Goal: Submit feedback/report problem: Submit feedback/report problem

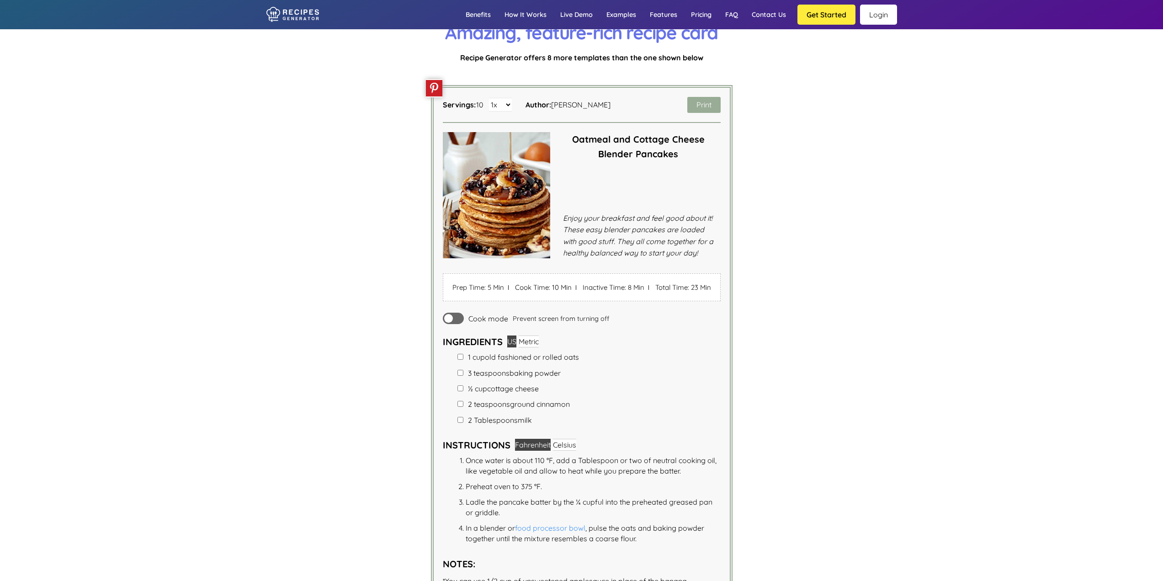
scroll to position [1919, 0]
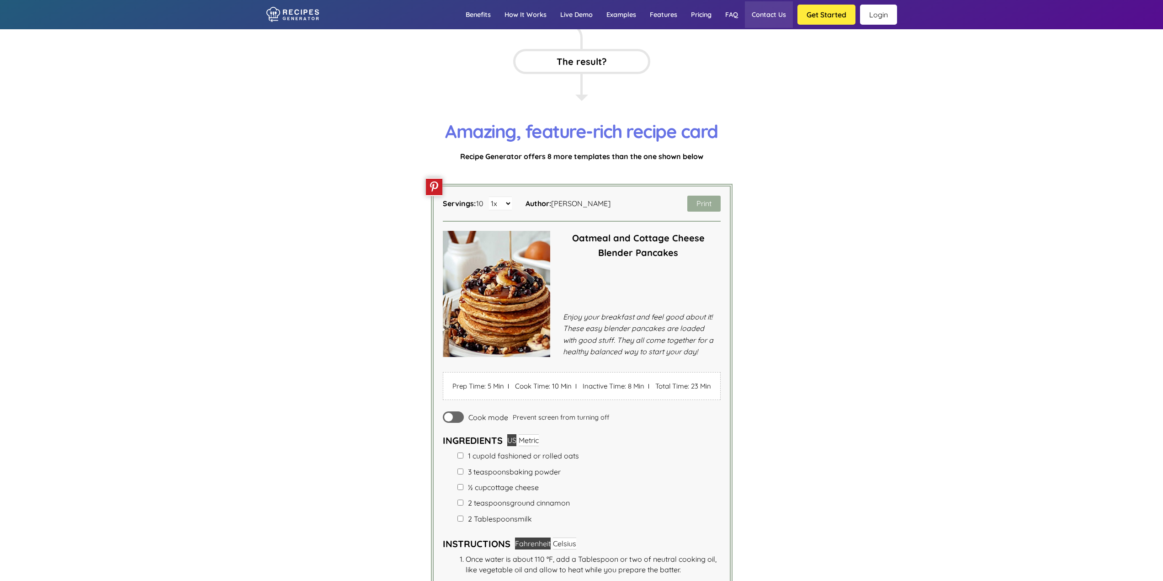
drag, startPoint x: 766, startPoint y: 15, endPoint x: 775, endPoint y: 16, distance: 8.7
click at [767, 15] on link "Contact us" at bounding box center [769, 14] width 48 height 26
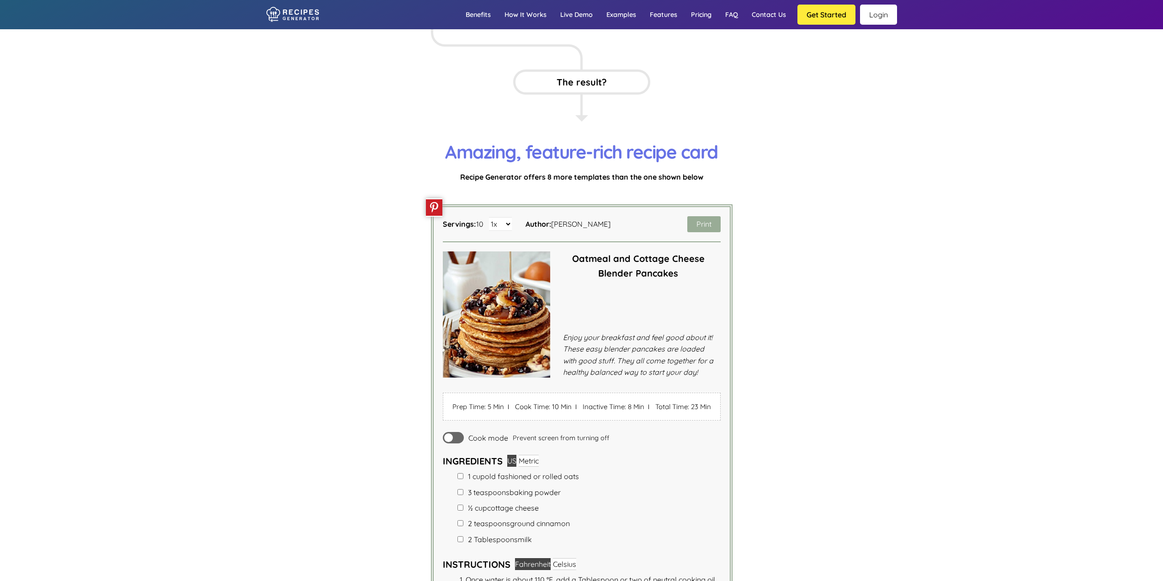
scroll to position [1807, 0]
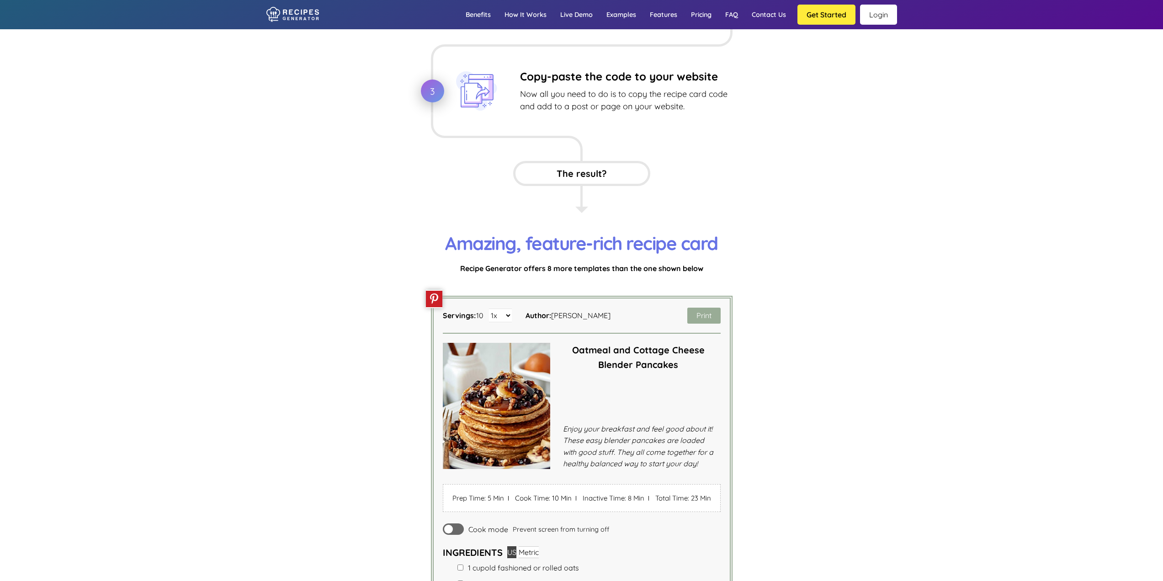
click at [878, 15] on link "Login" at bounding box center [878, 15] width 37 height 20
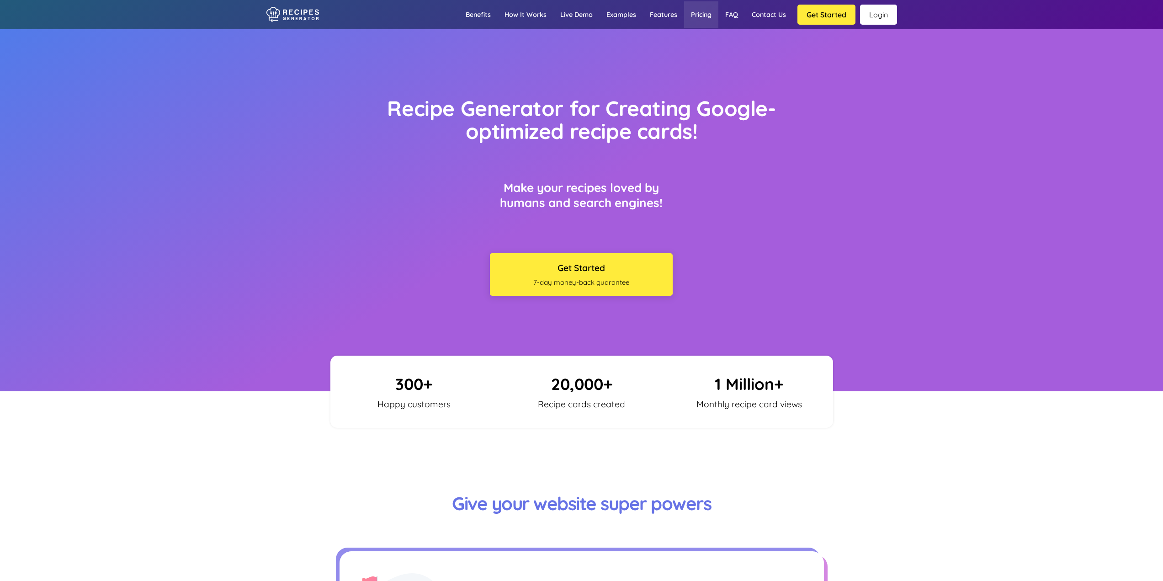
click at [711, 15] on link "Pricing" at bounding box center [701, 14] width 34 height 26
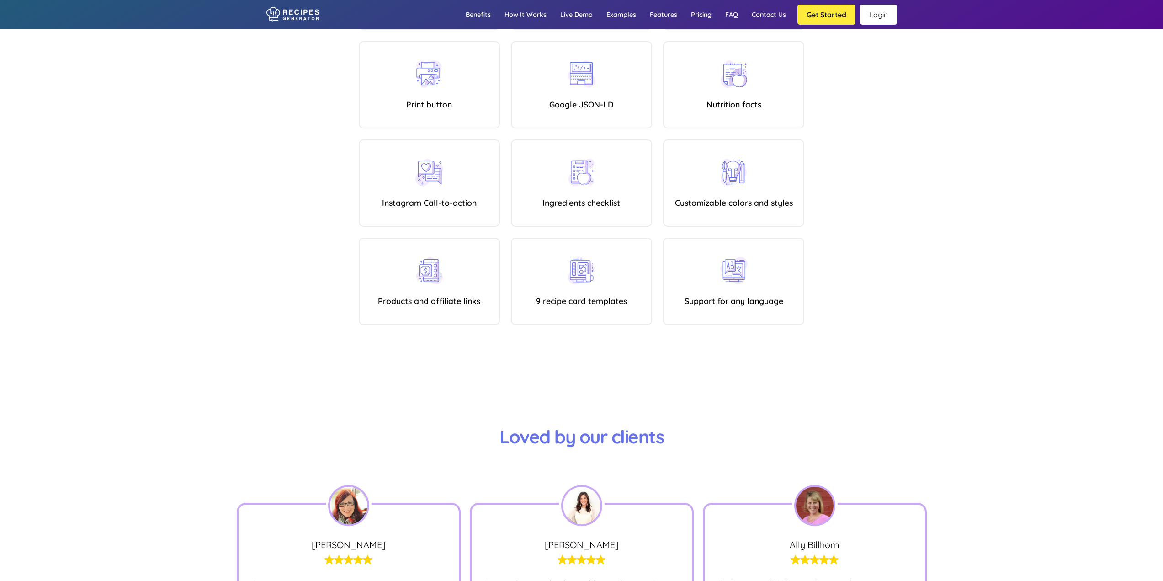
scroll to position [5112, 0]
click at [774, 13] on link "Contact us" at bounding box center [769, 14] width 48 height 26
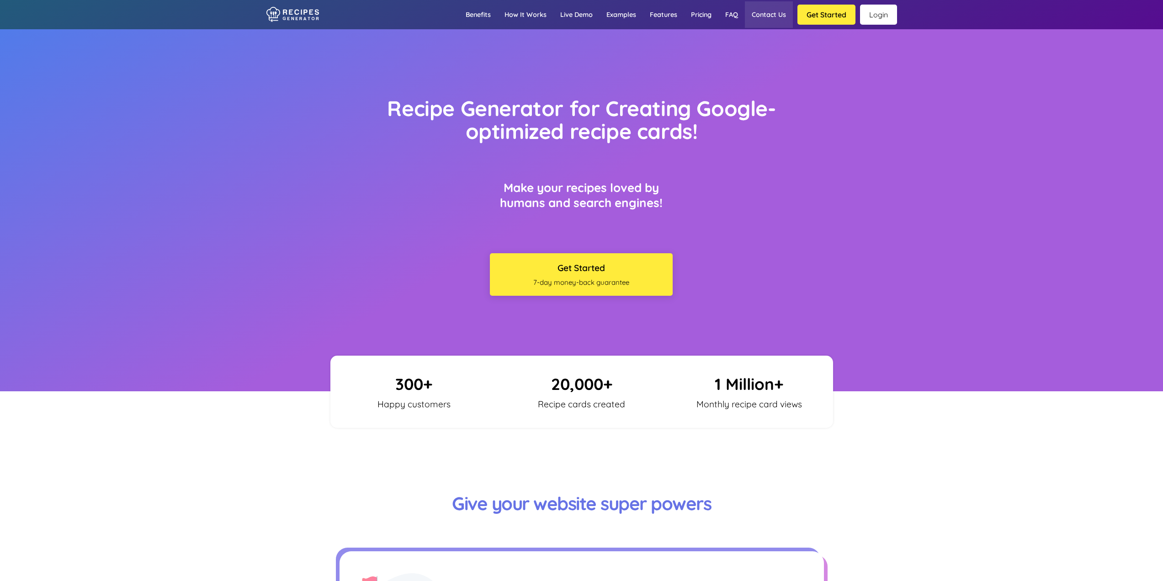
click at [774, 14] on link "Contact us" at bounding box center [769, 14] width 48 height 26
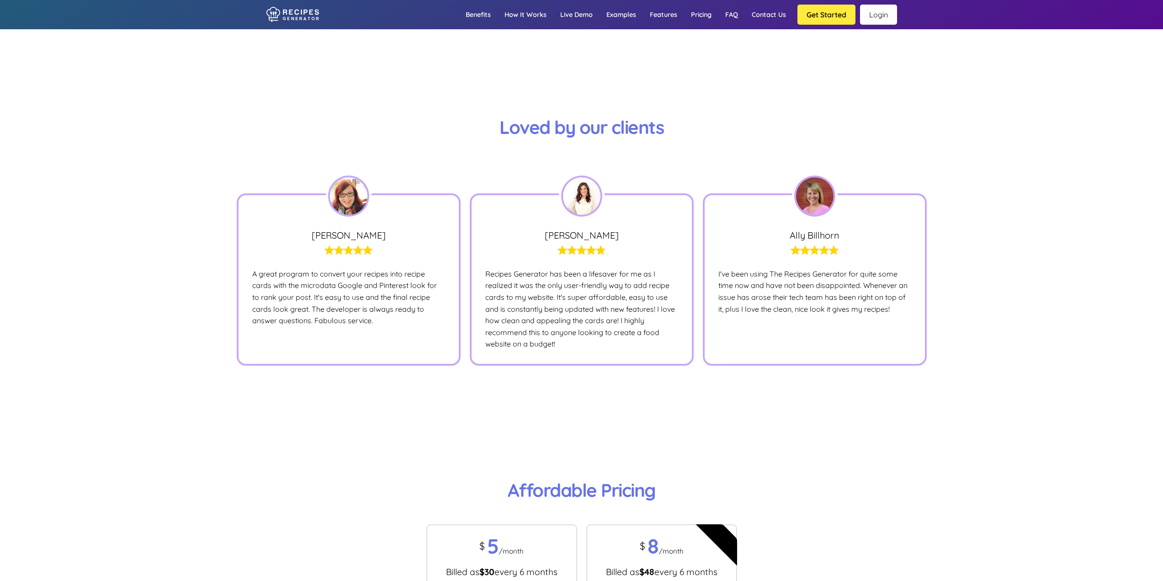
scroll to position [5416, 0]
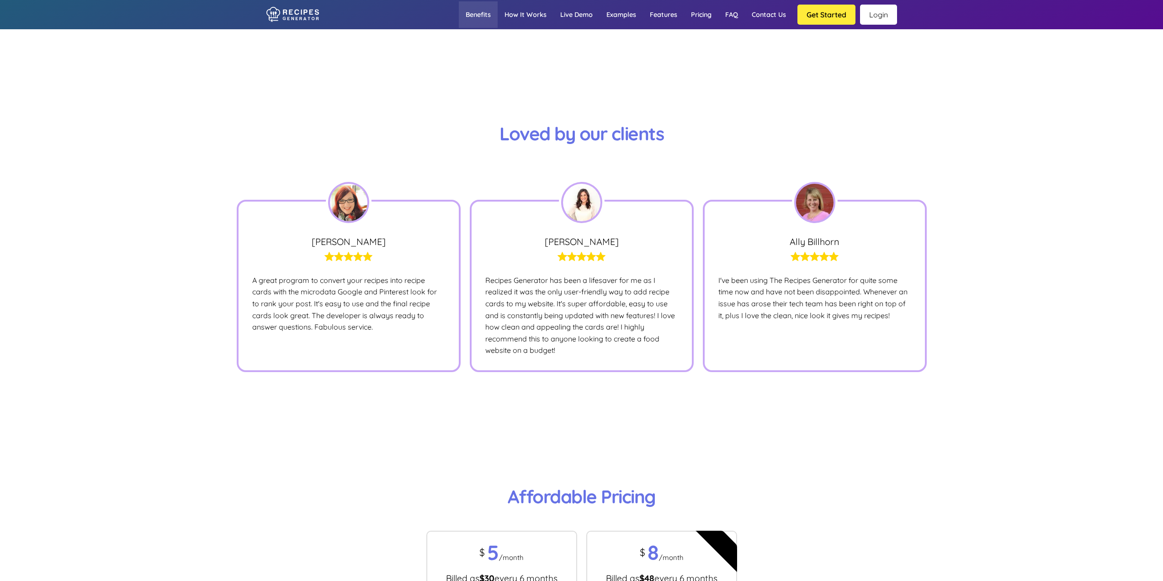
click at [479, 16] on link "Benefits" at bounding box center [478, 14] width 39 height 26
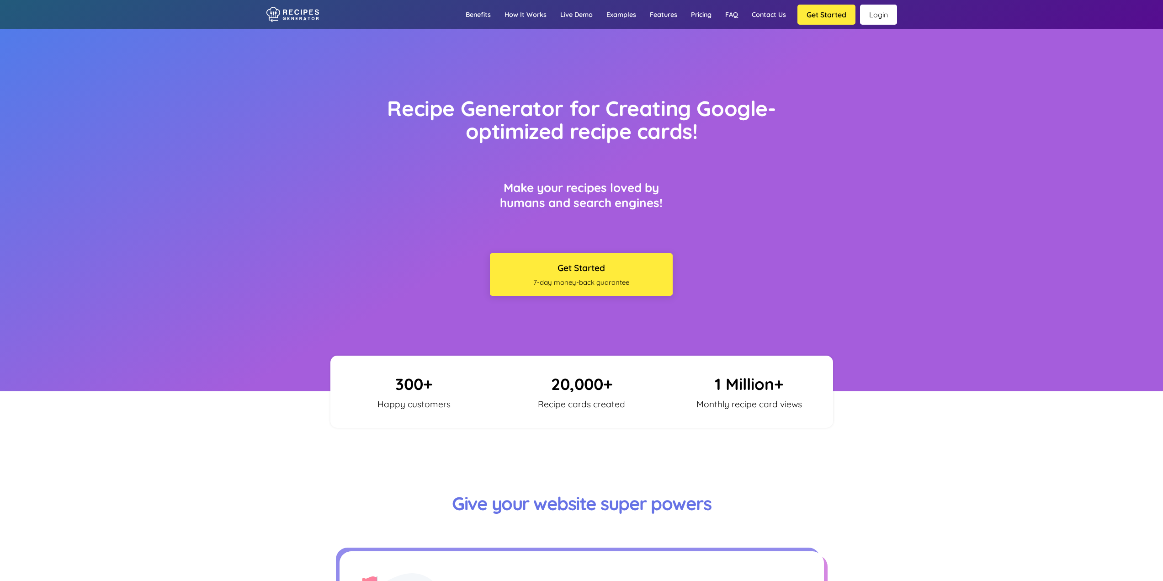
click at [832, 16] on button "Get Started" at bounding box center [826, 15] width 58 height 20
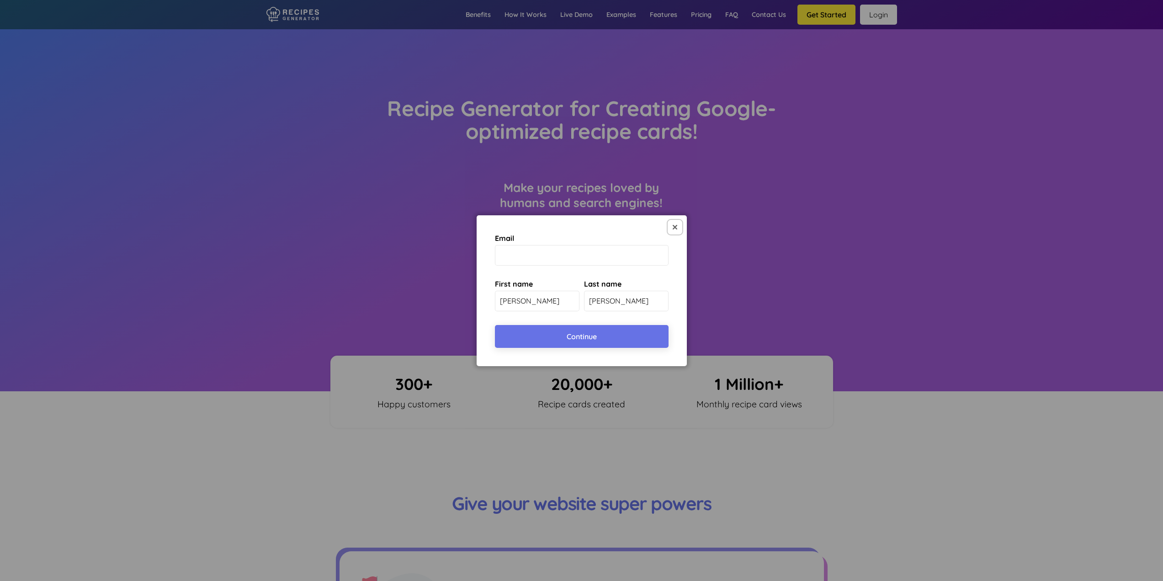
click at [678, 231] on button at bounding box center [675, 227] width 15 height 15
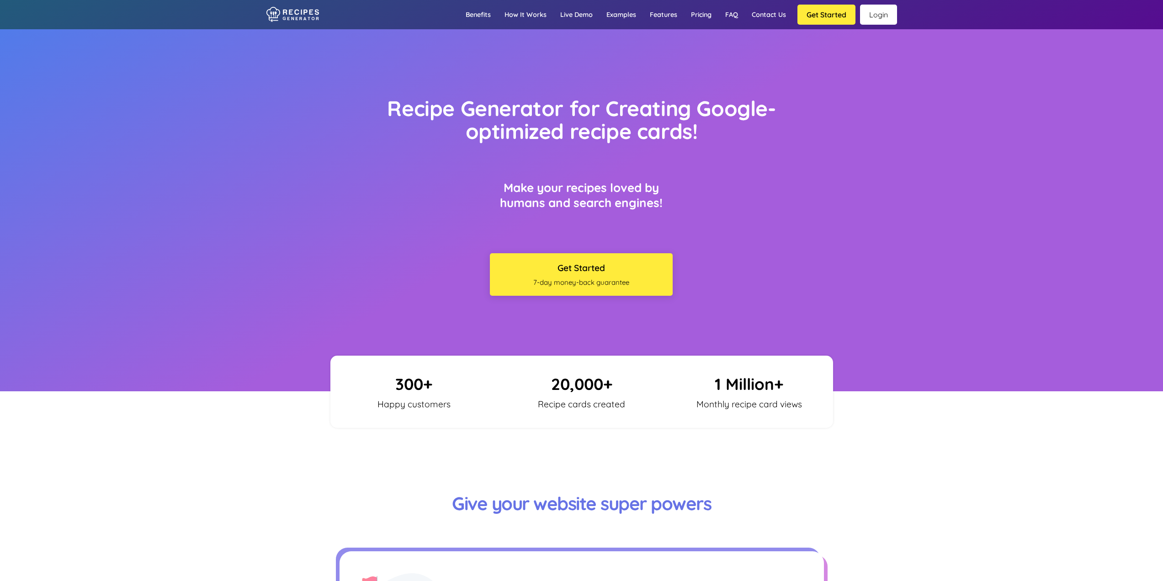
click at [884, 22] on link "Login" at bounding box center [878, 15] width 37 height 20
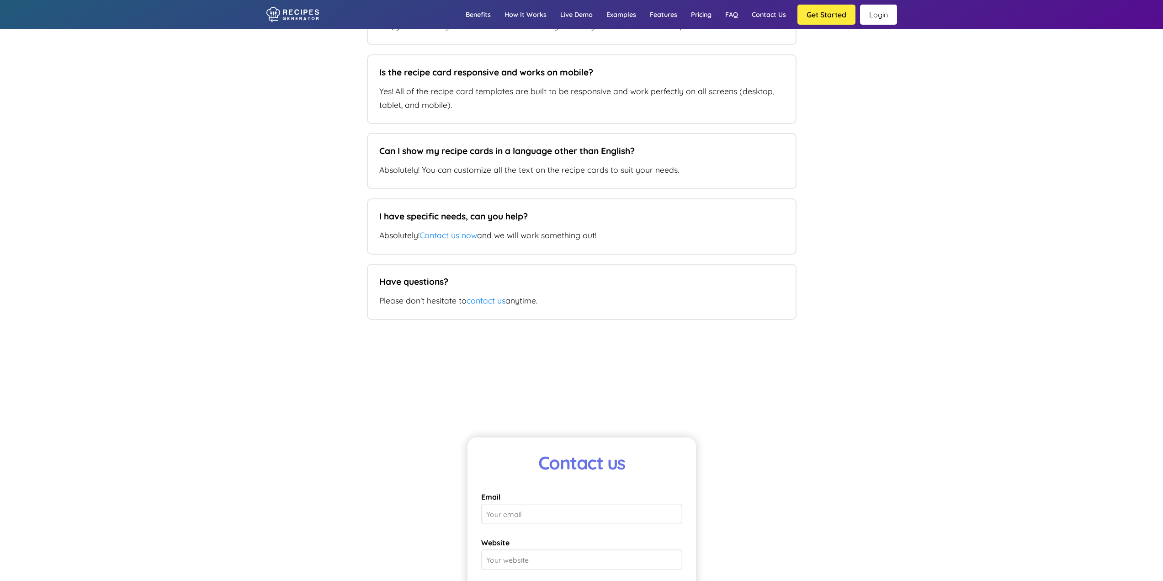
scroll to position [6756, 0]
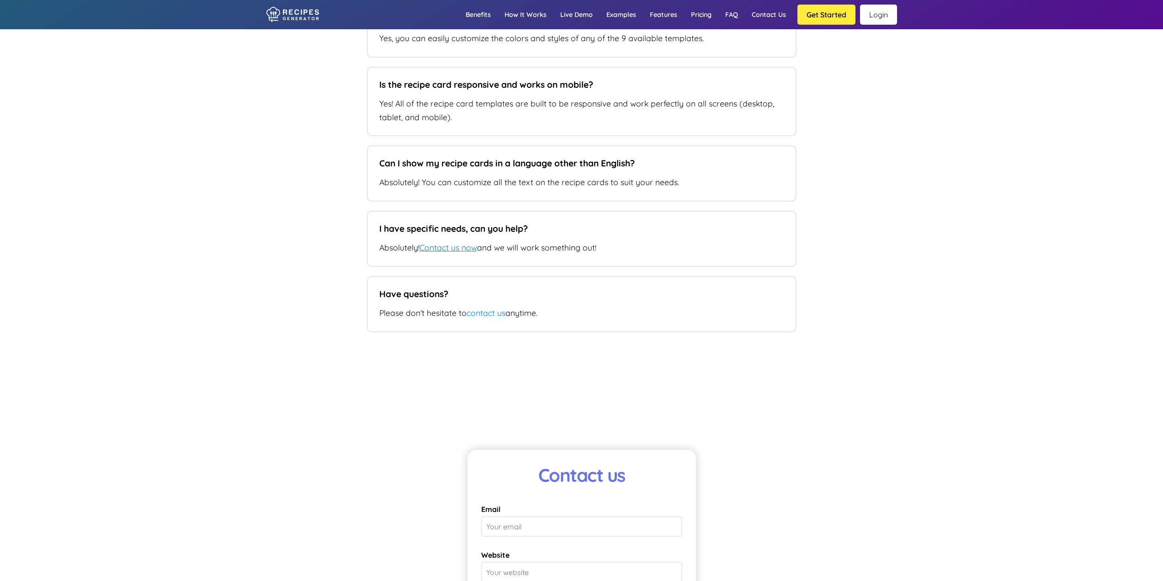
click at [461, 252] on link "Contact us now" at bounding box center [448, 247] width 58 height 10
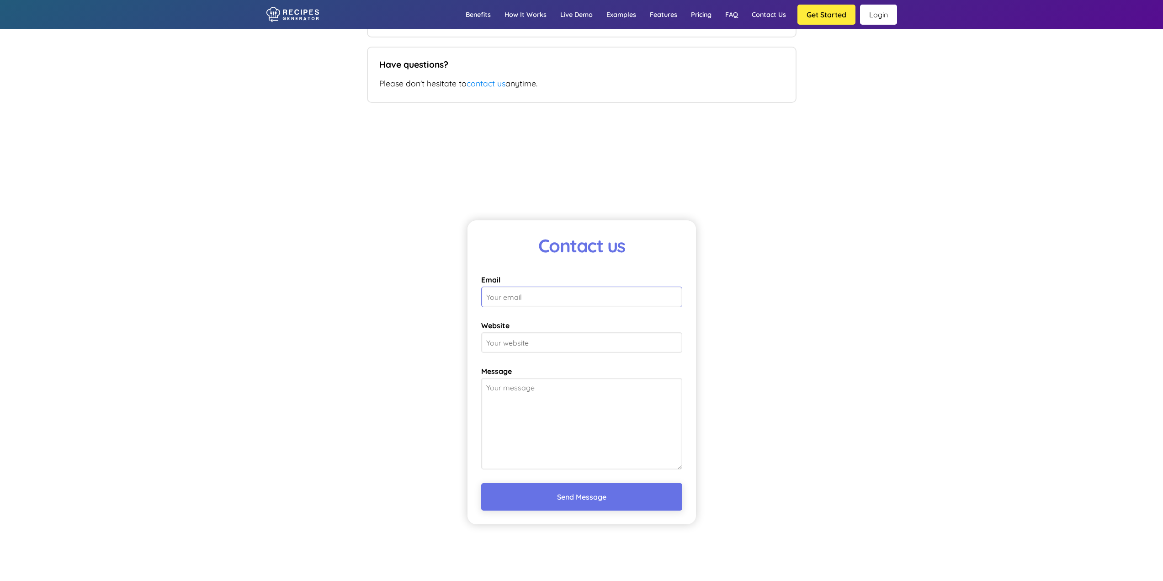
click at [599, 293] on input "Email" at bounding box center [581, 296] width 201 height 21
type input "k"
type input "[PERSON_NAME][EMAIL_ADDRESS][DOMAIN_NAME]"
click at [525, 344] on input "Website" at bounding box center [581, 342] width 201 height 21
paste input "[URL][DOMAIN_NAME]"
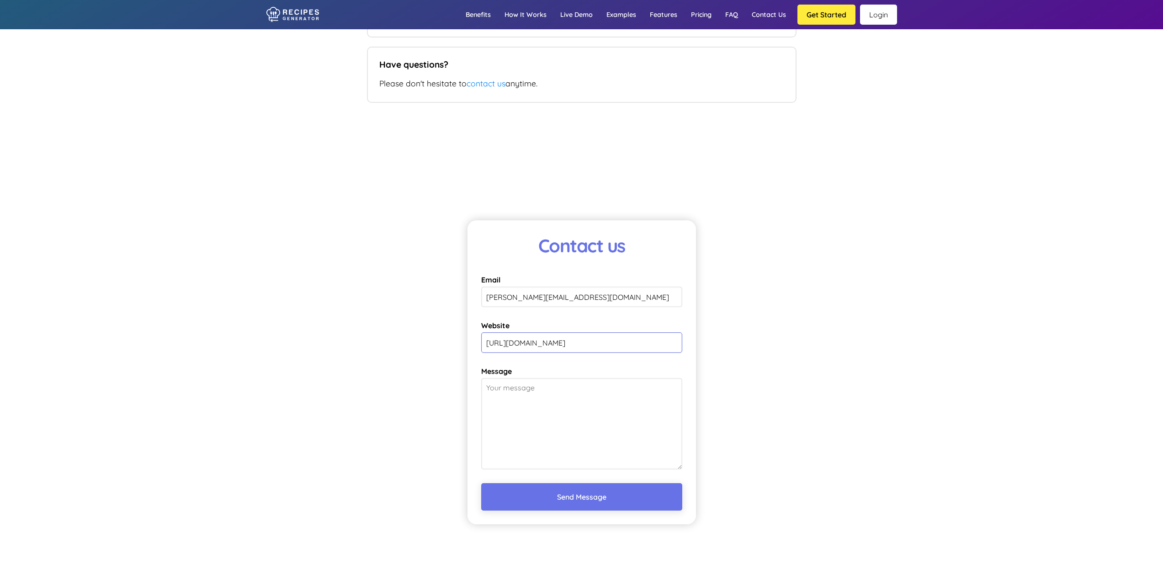
type input "[URL][DOMAIN_NAME]"
click at [613, 397] on textarea "Message" at bounding box center [581, 423] width 201 height 91
click at [571, 397] on textarea "Please can we have an URGENT reply to this issue - it's significantly affecting…" at bounding box center [581, 423] width 201 height 91
click at [572, 397] on textarea "Please can we have an URGENT reply to this issue - it's significantly affecting…" at bounding box center [581, 423] width 201 height 91
click at [569, 399] on textarea "Please can we have an URGENT reply to this issue - it's significantly affecting…" at bounding box center [581, 423] width 201 height 91
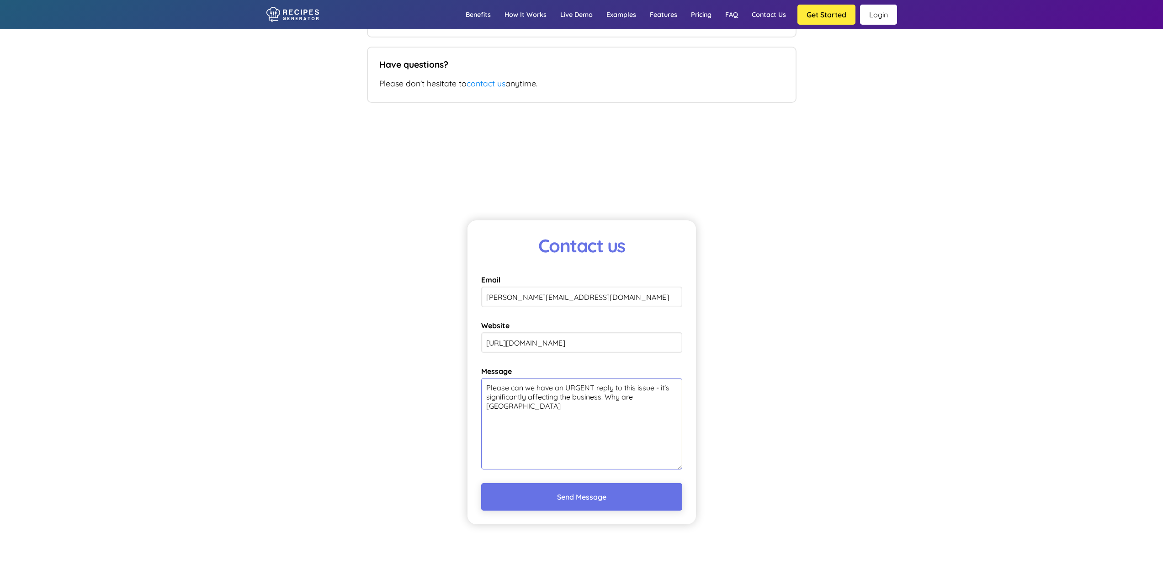
click at [662, 401] on textarea "Please can we have an URGENT reply to this issue - it's significantly affecting…" at bounding box center [581, 423] width 201 height 91
click at [489, 411] on textarea "Please can we have an URGENT reply to this issue - it's significantly affecting…" at bounding box center [581, 423] width 201 height 91
drag, startPoint x: 490, startPoint y: 405, endPoint x: 483, endPoint y: 404, distance: 6.9
click at [483, 404] on textarea "Please can we have an URGENT reply to this issue - it's significantly affecting…" at bounding box center [581, 423] width 201 height 91
click at [653, 404] on textarea "Please can we have an URGENT reply to this issue - it's significantly affecting…" at bounding box center [581, 423] width 201 height 91
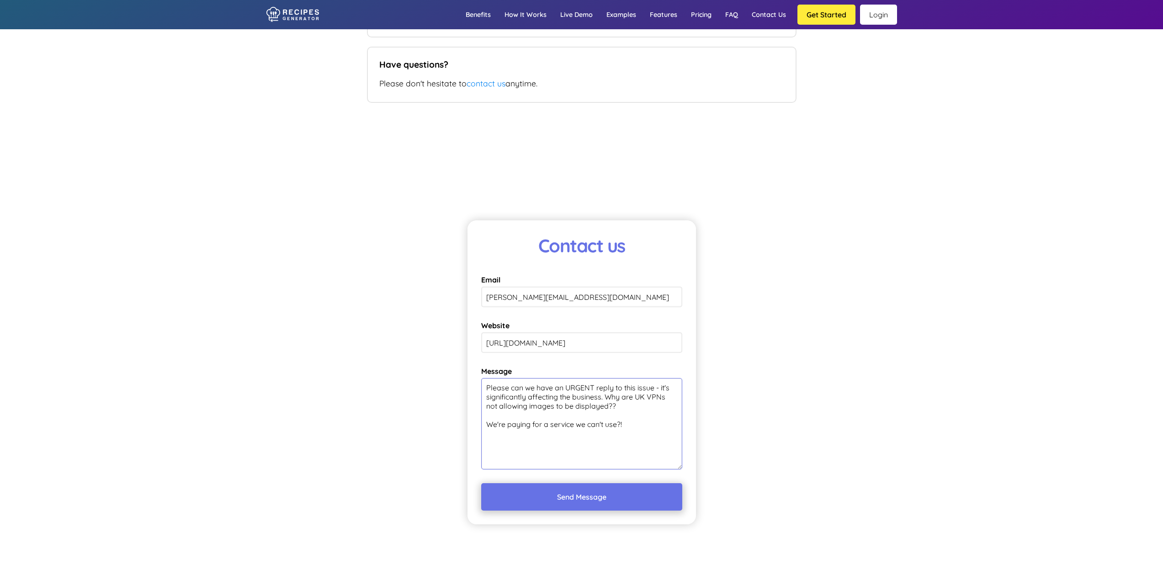
type textarea "Please can we have an URGENT reply to this issue - it's significantly affecting…"
click at [596, 494] on button "Send Message" at bounding box center [581, 496] width 201 height 27
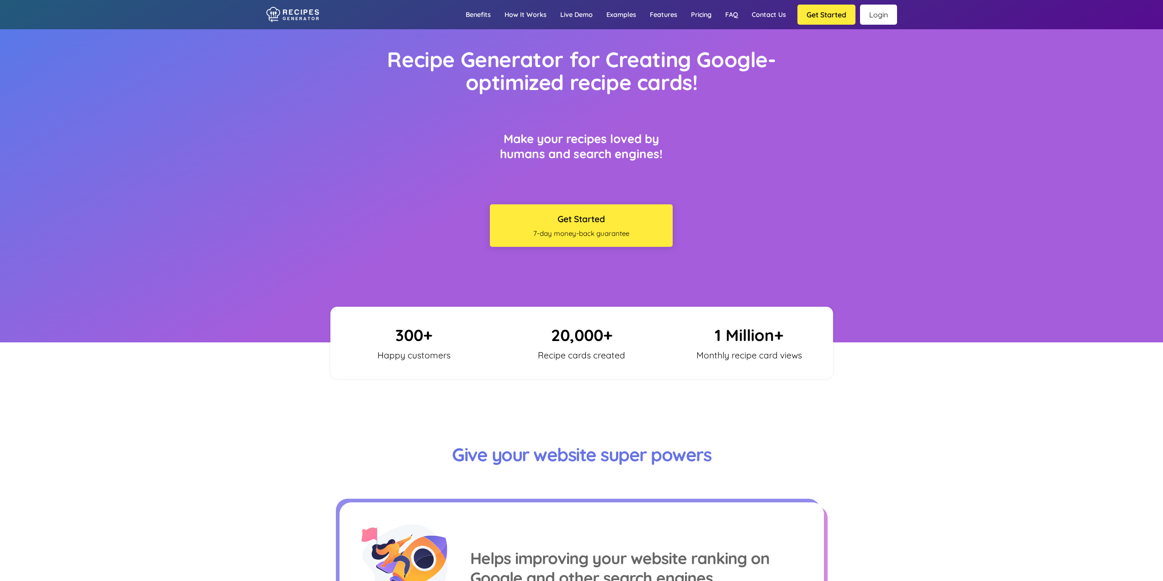
scroll to position [0, 0]
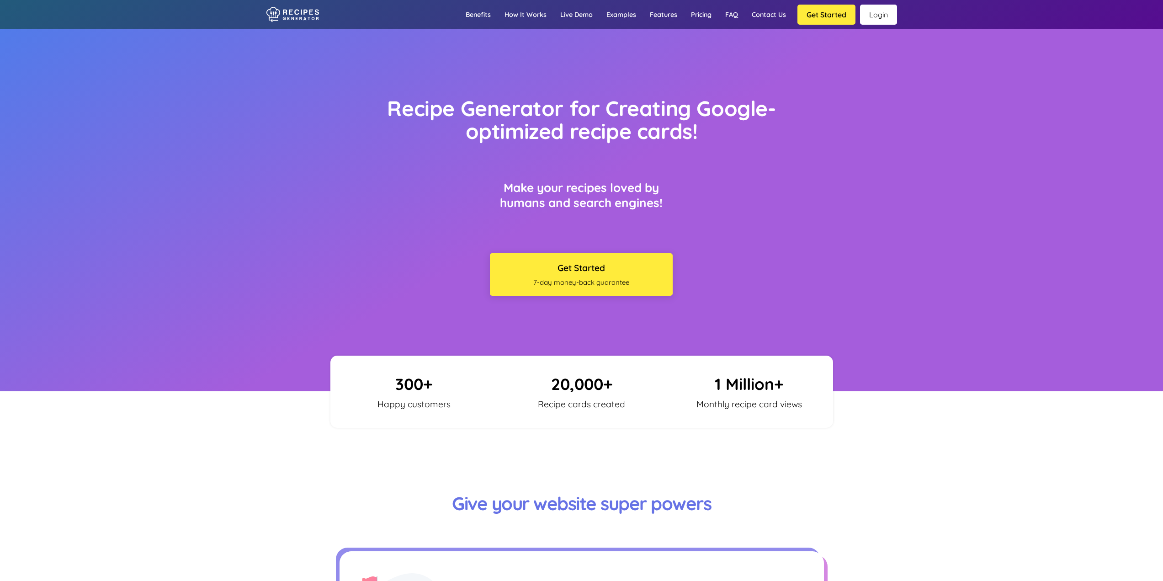
click at [876, 16] on link "Login" at bounding box center [878, 15] width 37 height 20
